Goal: Task Accomplishment & Management: Complete application form

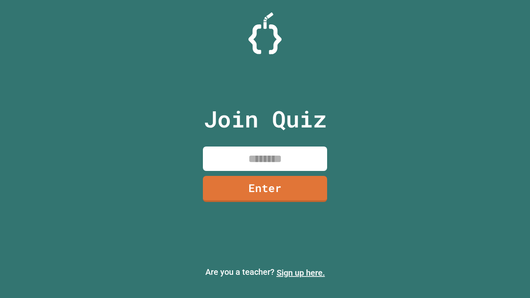
click at [301, 273] on link "Sign up here." at bounding box center [301, 273] width 48 height 10
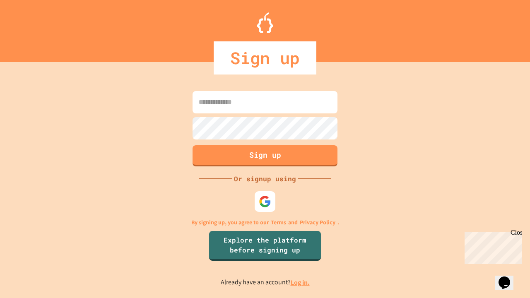
click at [301, 283] on link "Log in." at bounding box center [300, 282] width 19 height 9
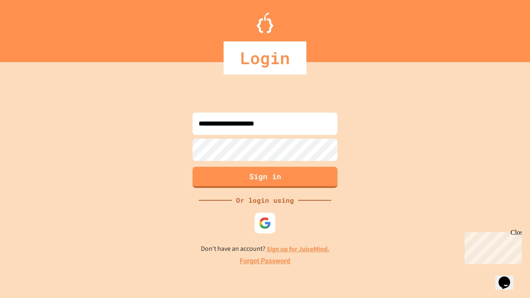
type input "**********"
